Goal: Transaction & Acquisition: Purchase product/service

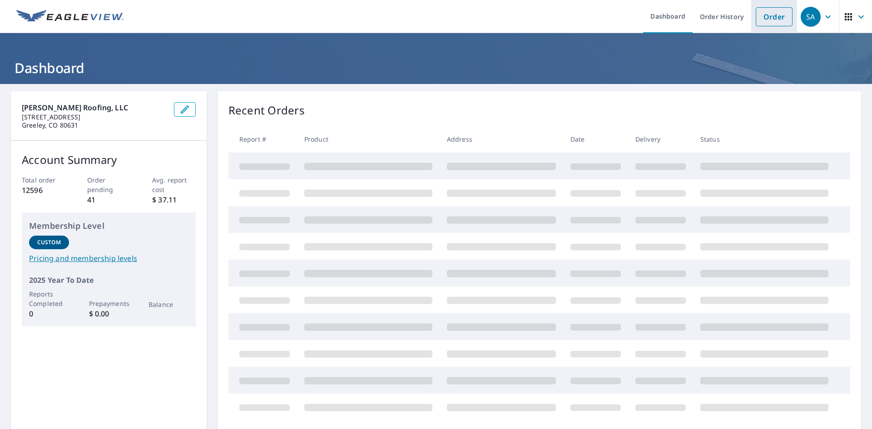
click at [763, 9] on link "Order" at bounding box center [774, 16] width 37 height 19
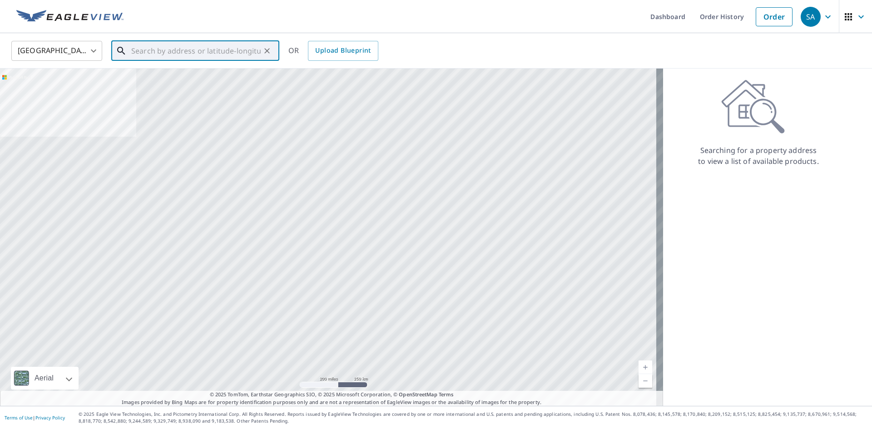
click at [169, 40] on input "text" at bounding box center [195, 50] width 129 height 25
paste input "[STREET_ADDRESS]"
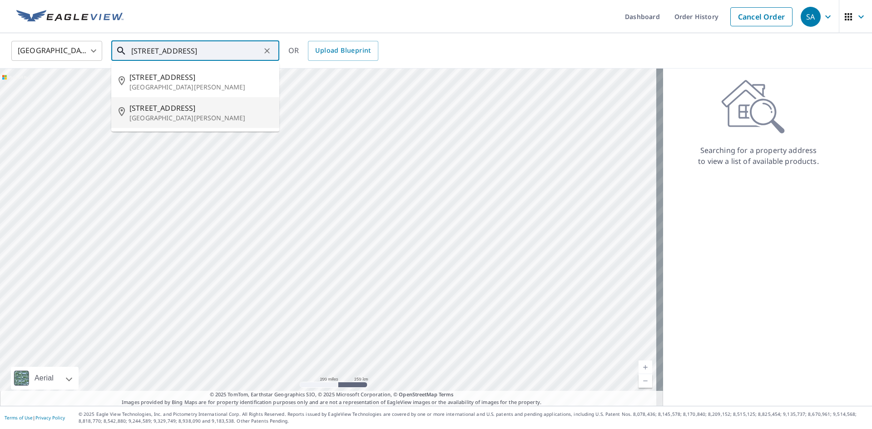
click at [136, 107] on span "[STREET_ADDRESS]" at bounding box center [200, 108] width 143 height 11
type input "[STREET_ADDRESS][PERSON_NAME]"
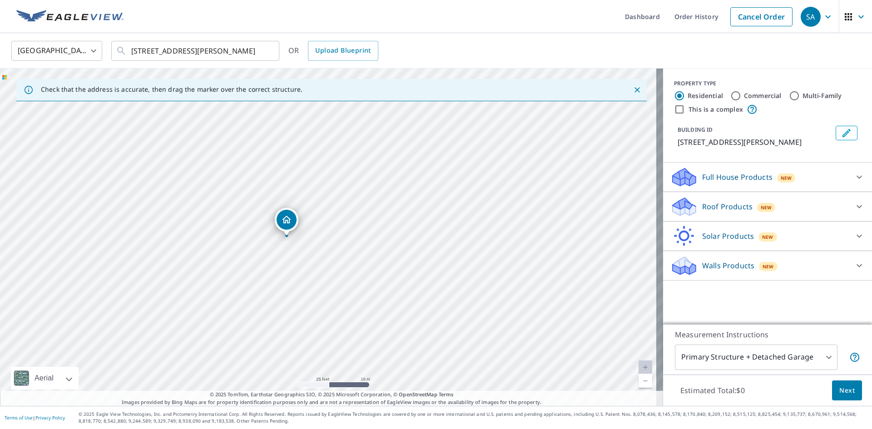
click at [712, 209] on p "Roof Products" at bounding box center [727, 206] width 50 height 11
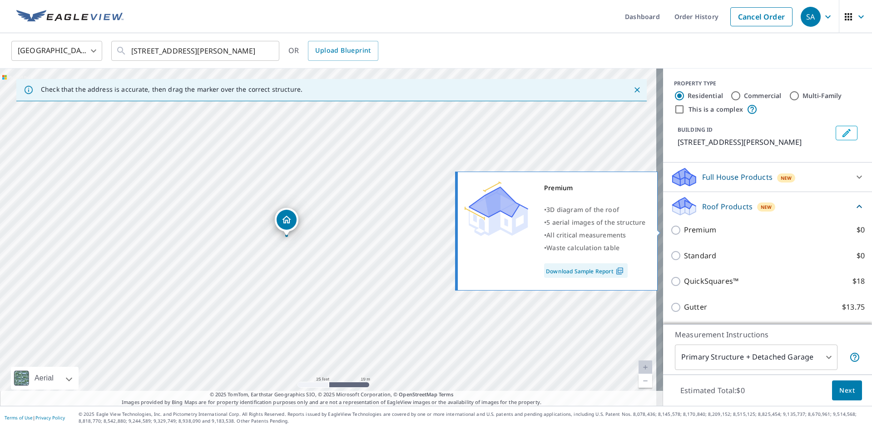
click at [670, 231] on input "Premium $0" at bounding box center [677, 230] width 14 height 11
checkbox input "true"
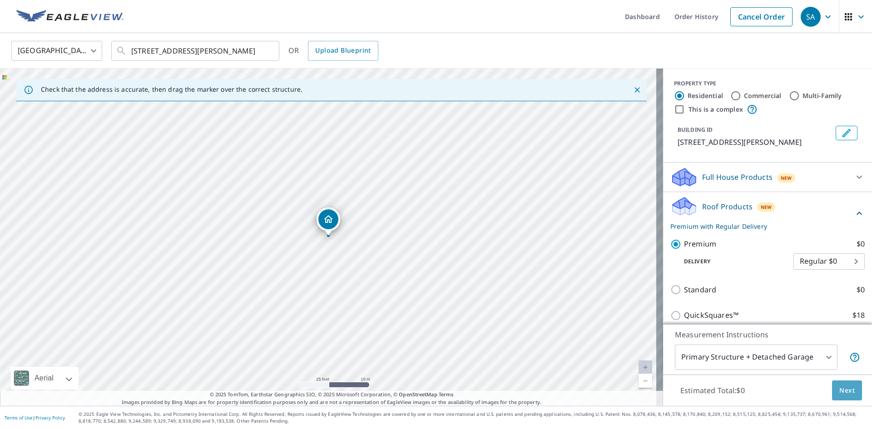
click at [843, 395] on span "Next" at bounding box center [846, 390] width 15 height 11
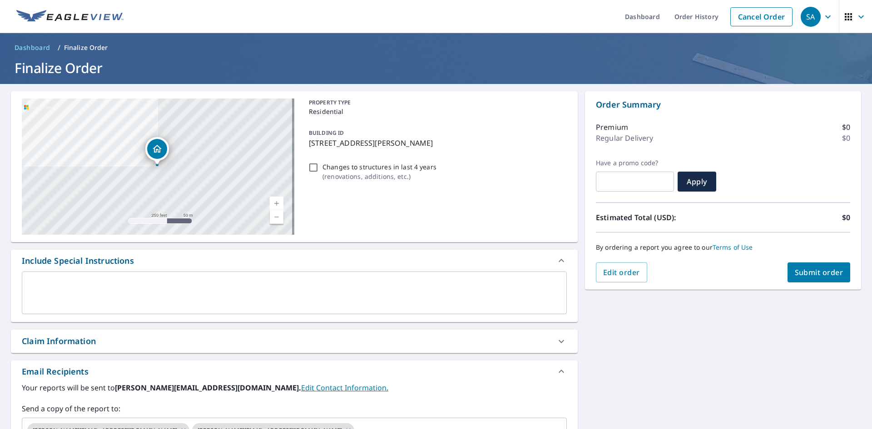
click at [805, 280] on button "Submit order" at bounding box center [819, 273] width 63 height 20
checkbox input "true"
